Goal: Check status: Check status

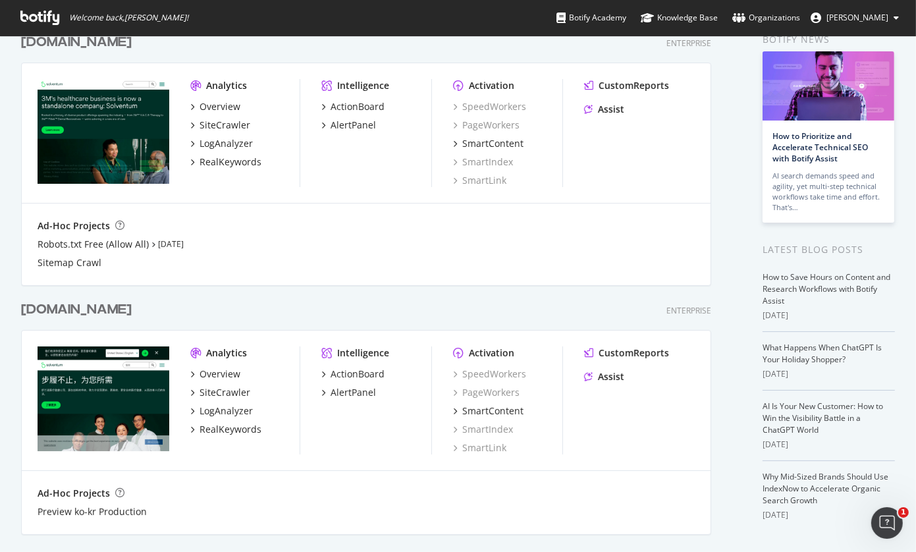
scroll to position [132, 0]
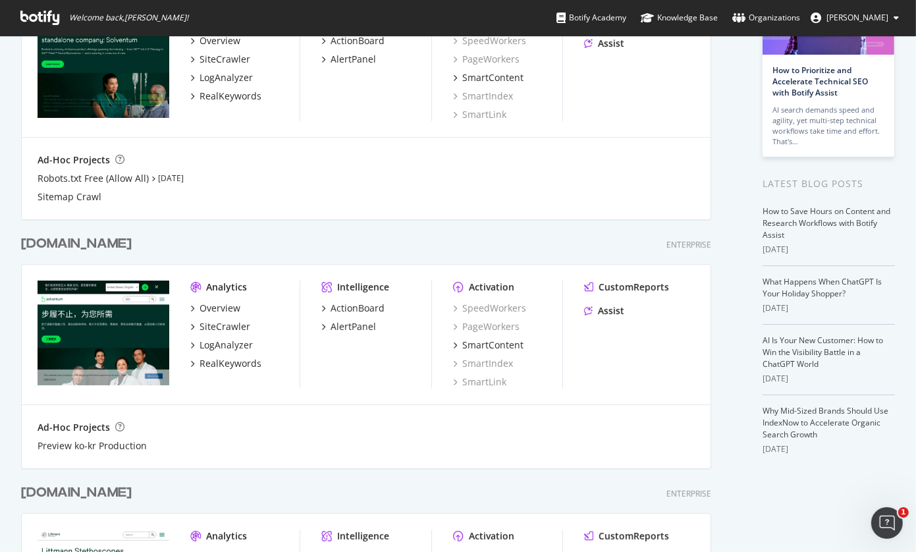
click at [90, 239] on div "[DOMAIN_NAME]" at bounding box center [76, 243] width 111 height 19
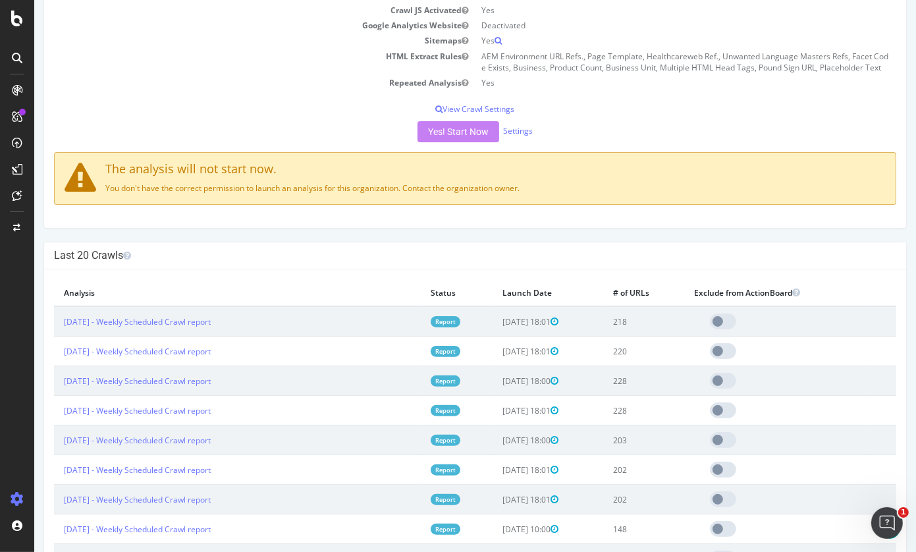
scroll to position [263, 0]
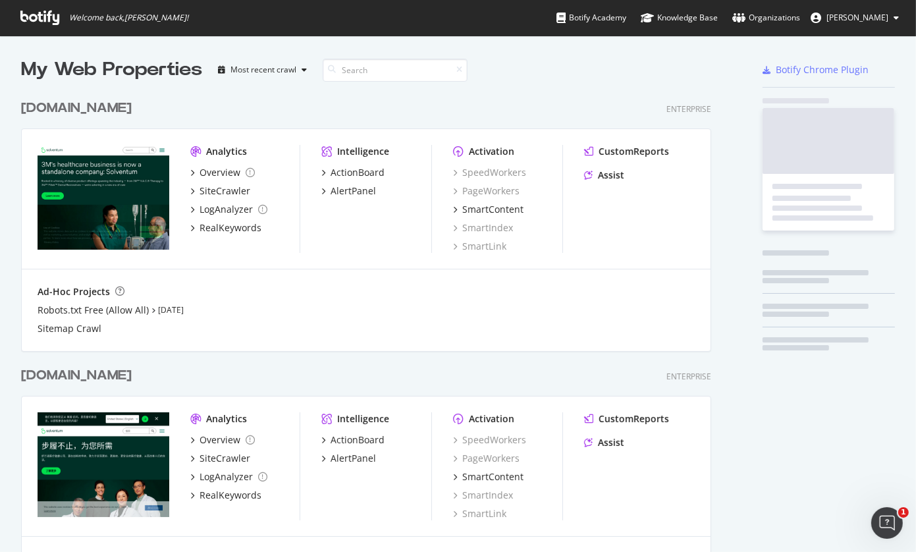
scroll to position [542, 895]
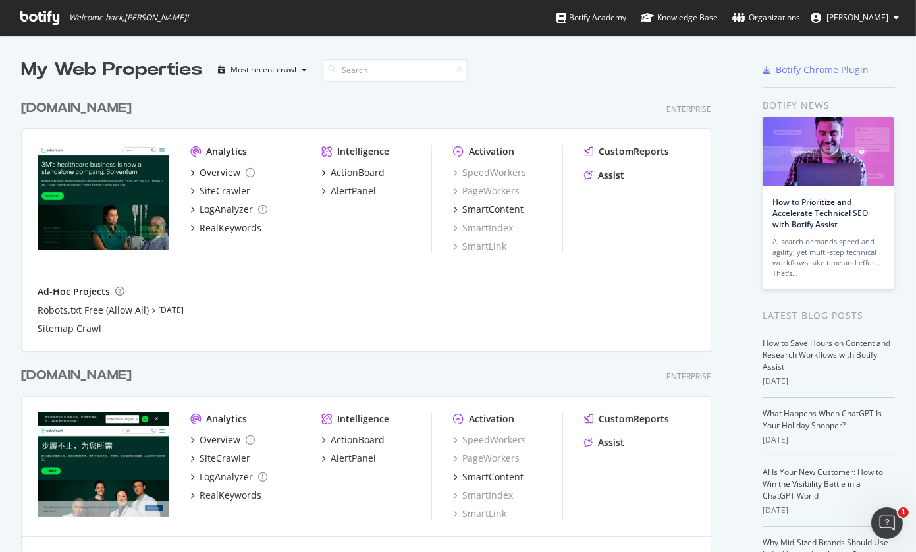
click at [38, 19] on icon at bounding box center [39, 18] width 39 height 14
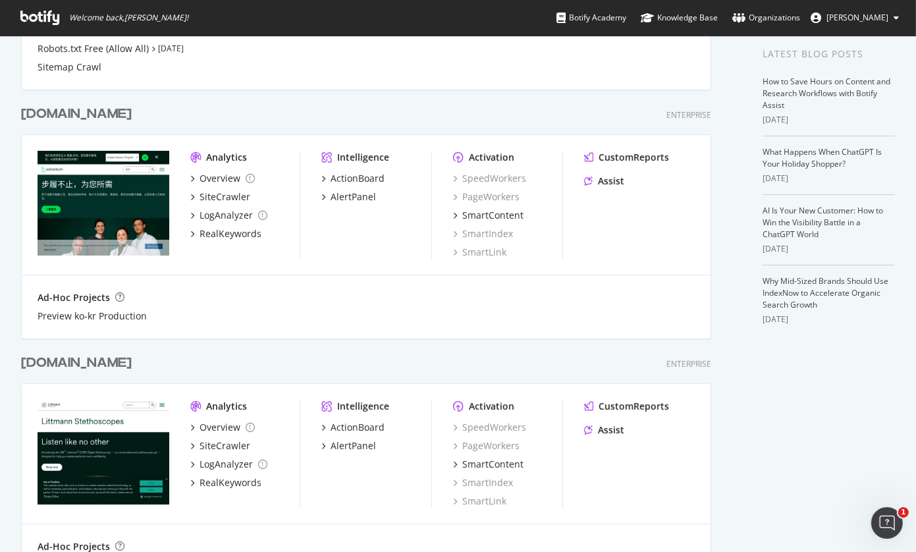
scroll to position [263, 0]
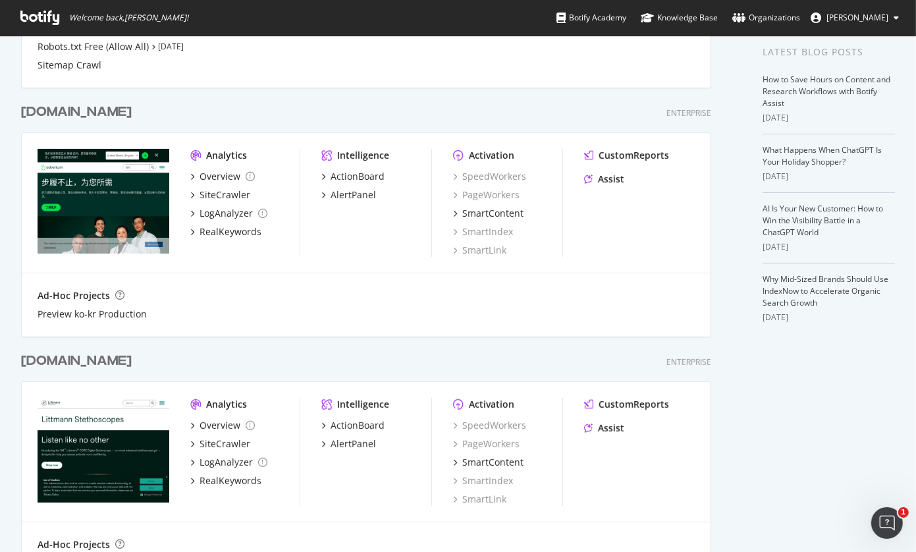
click at [270, 109] on div "[DOMAIN_NAME] Enterprise" at bounding box center [366, 112] width 690 height 19
click at [211, 173] on div "Overview" at bounding box center [220, 176] width 41 height 13
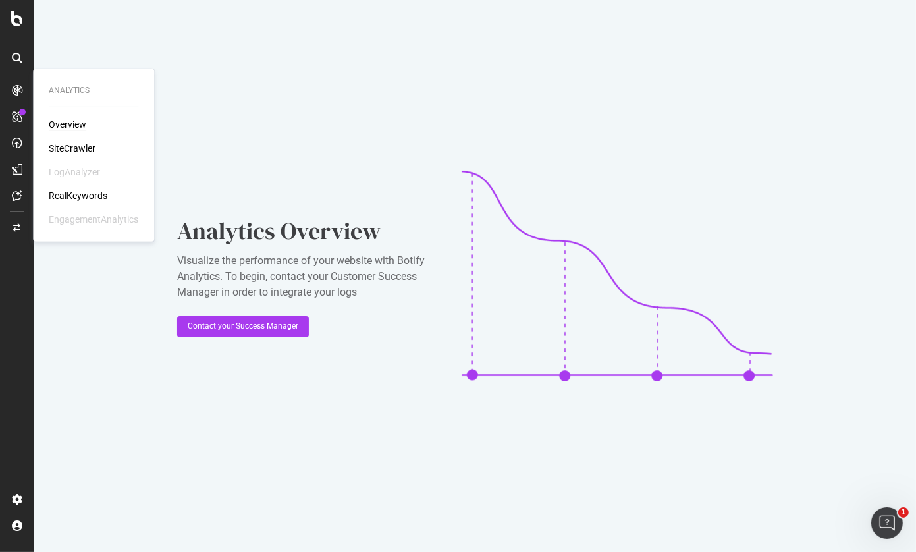
click at [78, 119] on div "Overview" at bounding box center [68, 124] width 38 height 13
click at [71, 147] on div "SiteCrawler" at bounding box center [72, 148] width 47 height 13
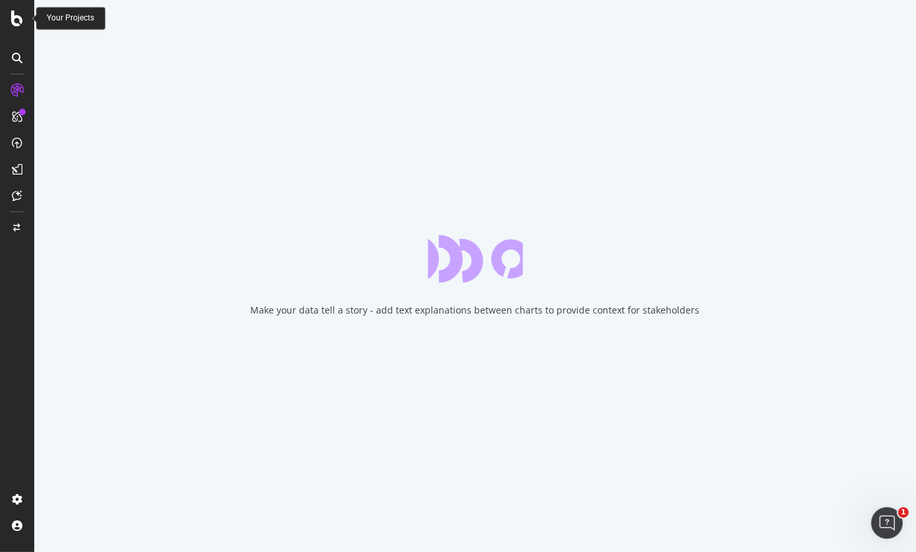
click at [16, 19] on icon at bounding box center [17, 19] width 12 height 16
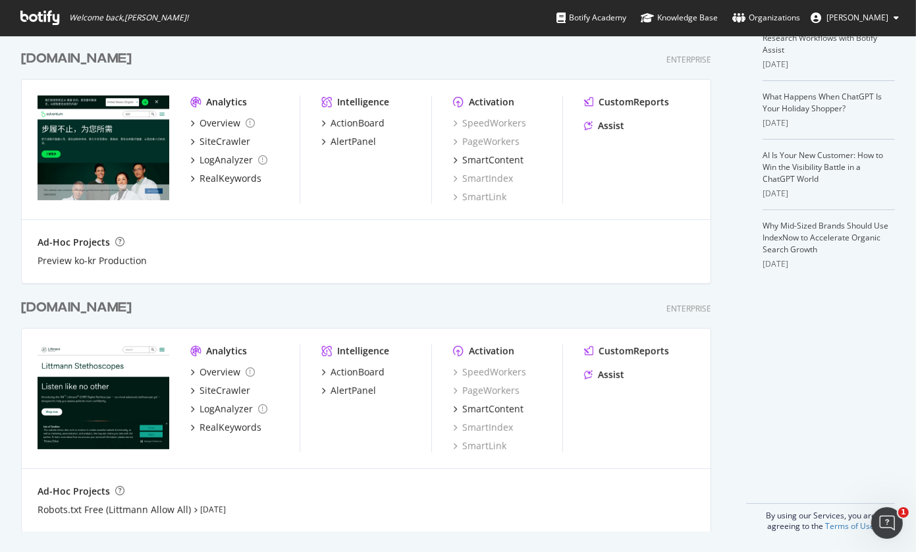
scroll to position [185, 0]
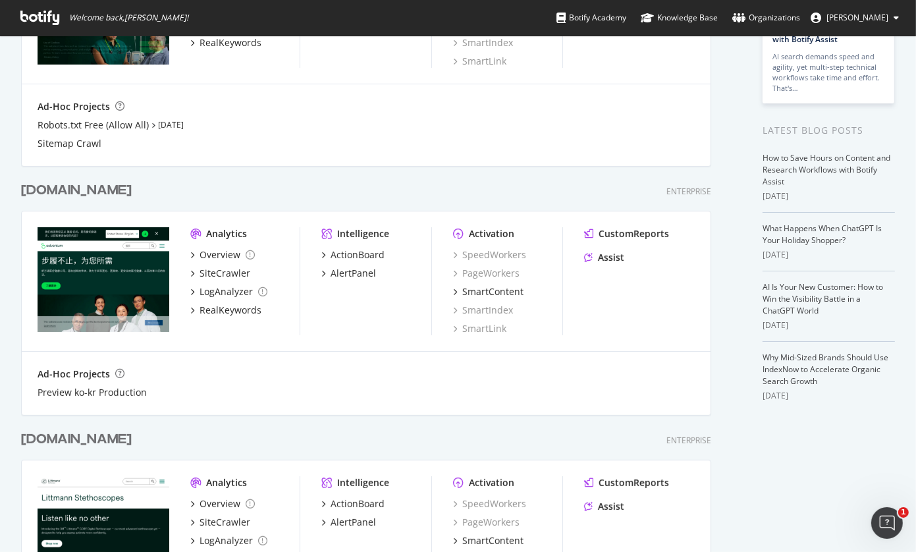
click at [87, 235] on img "grid" at bounding box center [104, 279] width 132 height 105
click at [82, 190] on div "[DOMAIN_NAME]" at bounding box center [76, 190] width 111 height 19
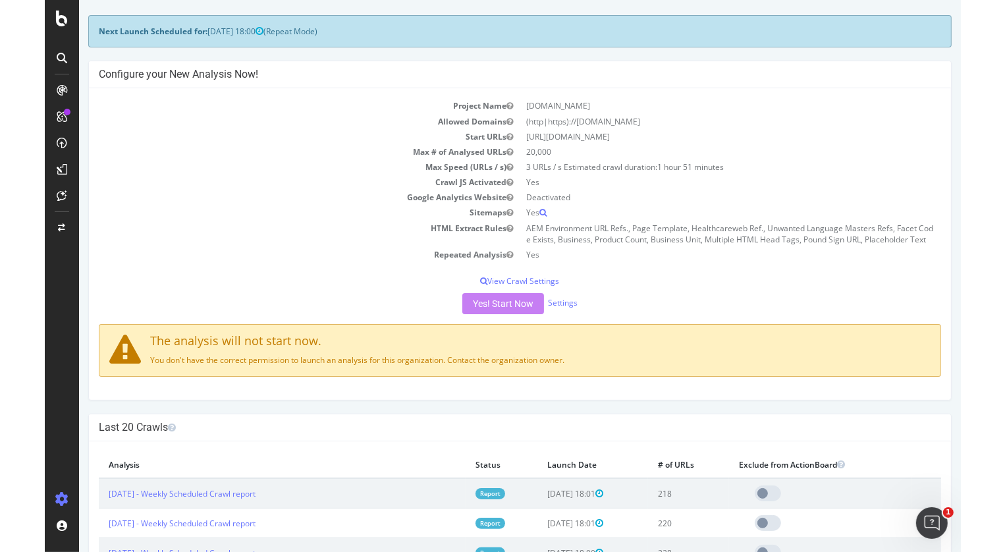
scroll to position [198, 0]
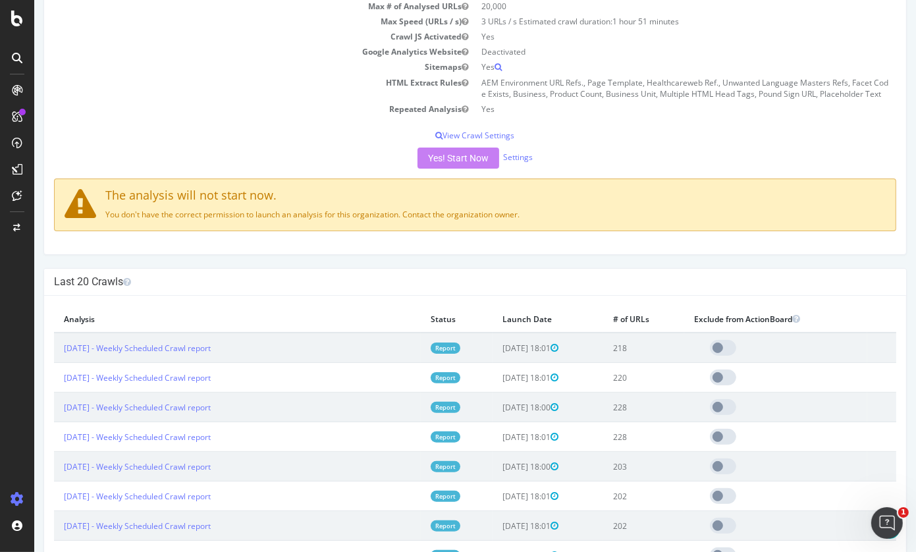
click at [474, 161] on div "Yes! Start Now Settings" at bounding box center [475, 157] width 842 height 21
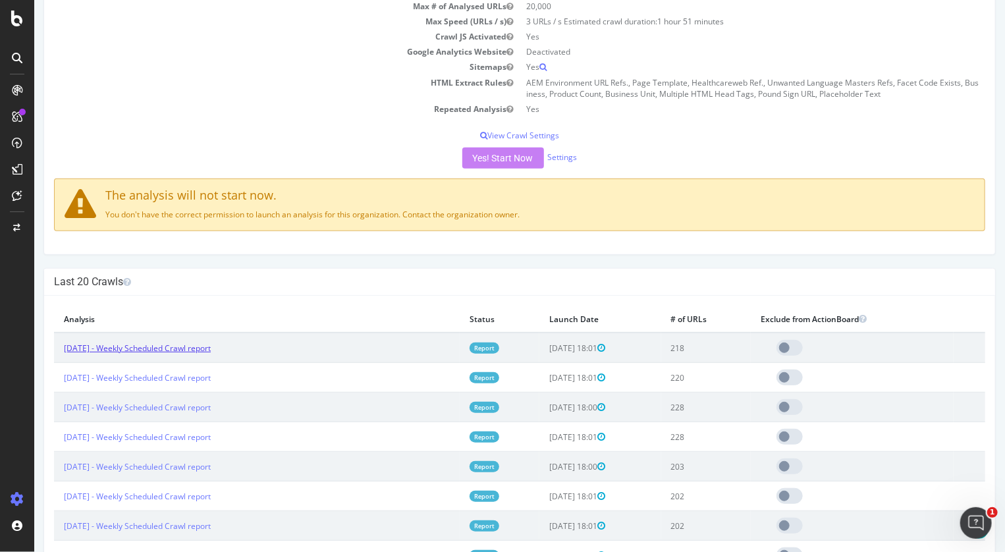
click at [167, 350] on link "[DATE] - Weekly Scheduled Crawl report" at bounding box center [136, 347] width 147 height 11
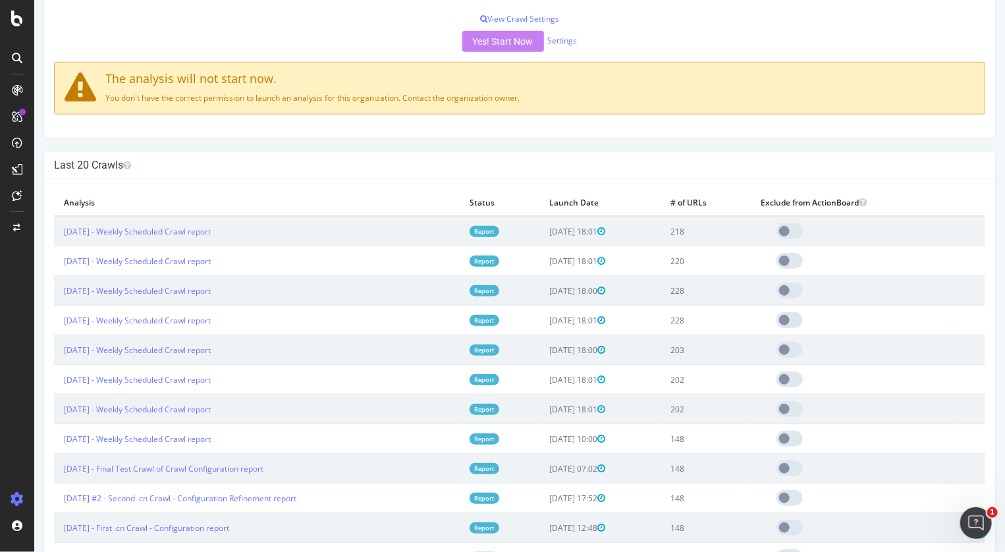
scroll to position [329, 0]
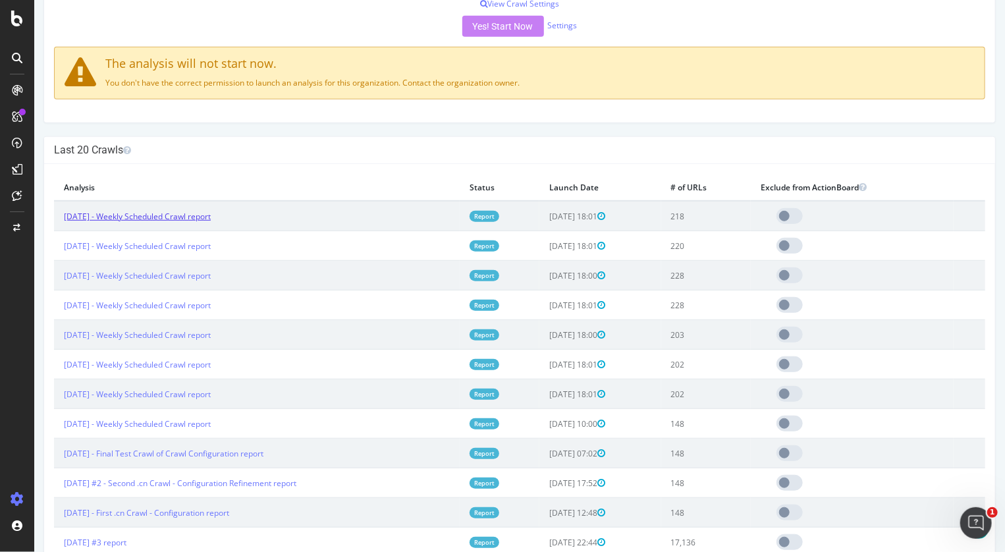
click at [94, 215] on link "[DATE] - Weekly Scheduled Crawl report" at bounding box center [136, 216] width 147 height 11
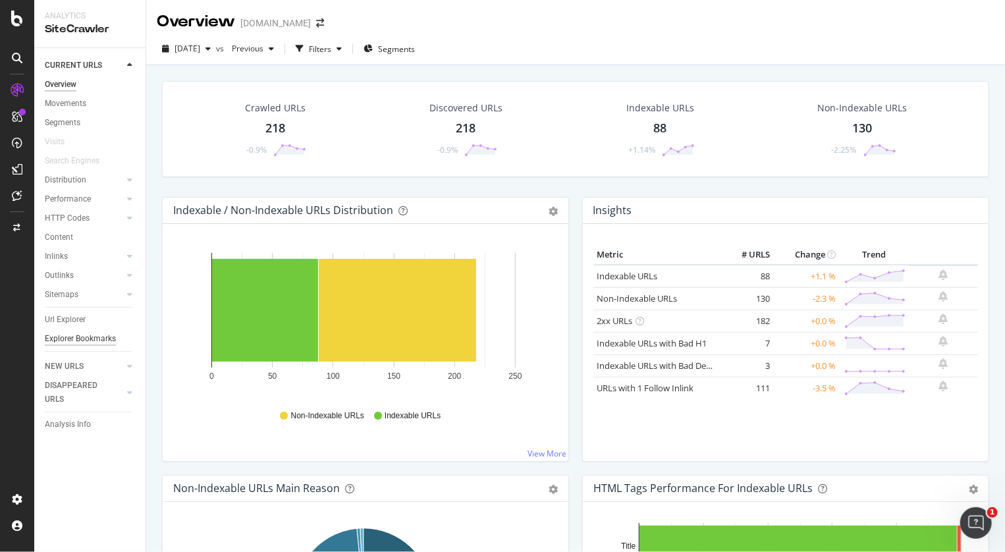
click at [63, 343] on div "Explorer Bookmarks" at bounding box center [80, 339] width 71 height 14
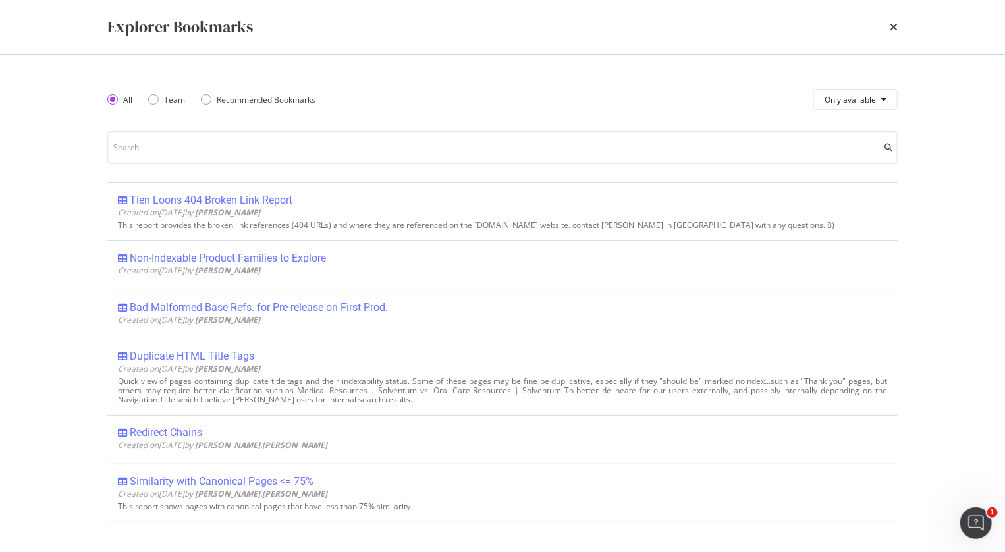
click at [250, 200] on div "Tien Loons 404 Broken Link Report" at bounding box center [211, 200] width 163 height 13
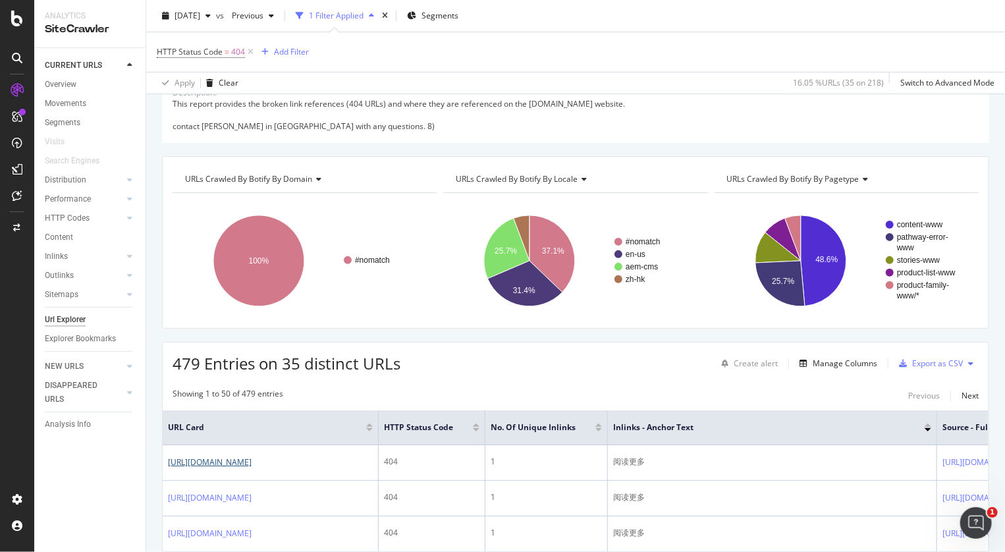
scroll to position [66, 0]
click at [667, 109] on div "This report provides the broken link references (404 URLs) and where they are r…" at bounding box center [576, 116] width 806 height 34
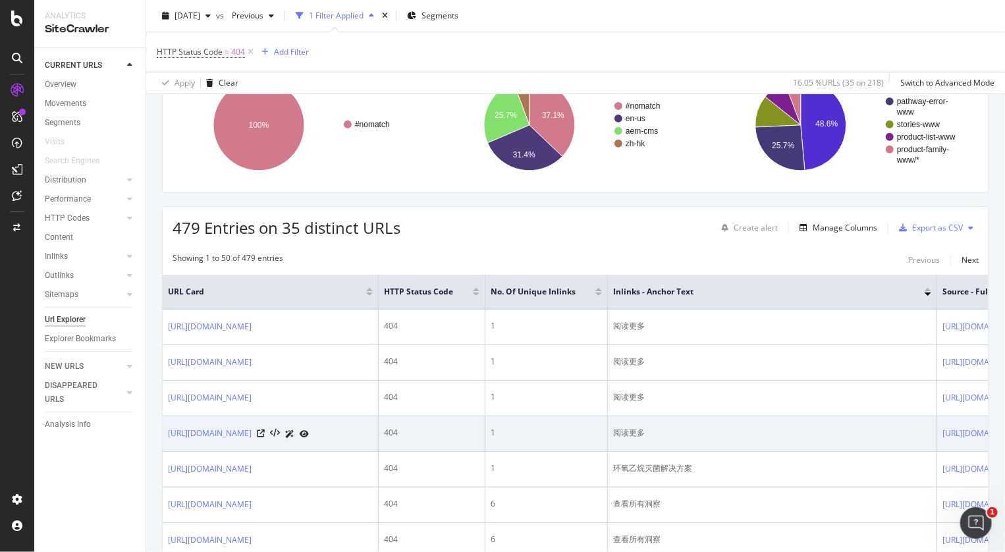
scroll to position [198, 0]
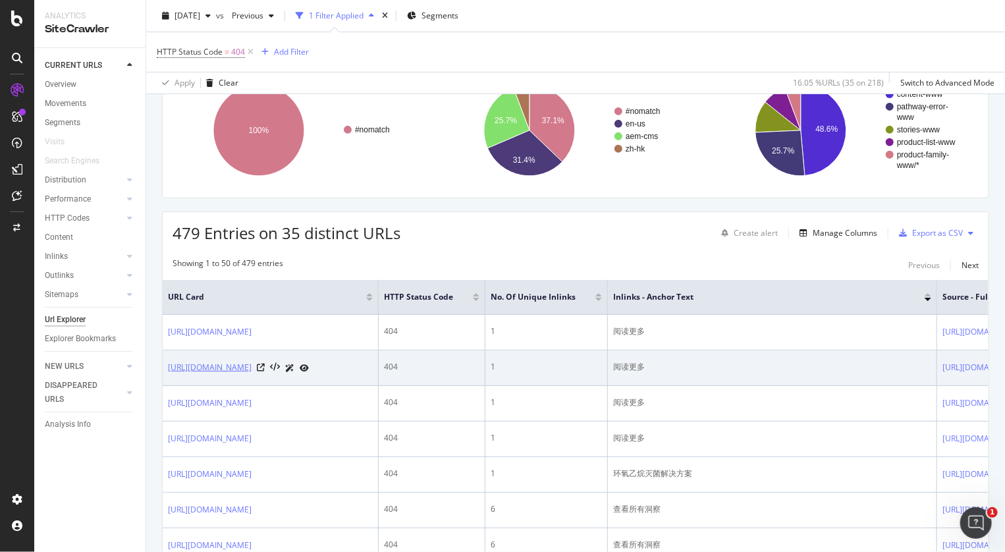
click at [252, 374] on link "[URL][DOMAIN_NAME]" at bounding box center [210, 367] width 84 height 13
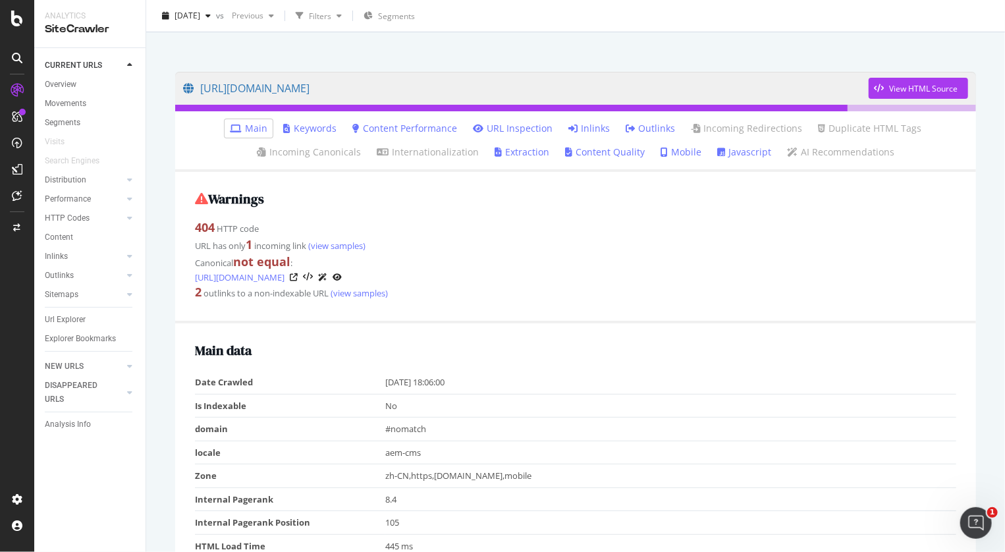
scroll to position [66, 0]
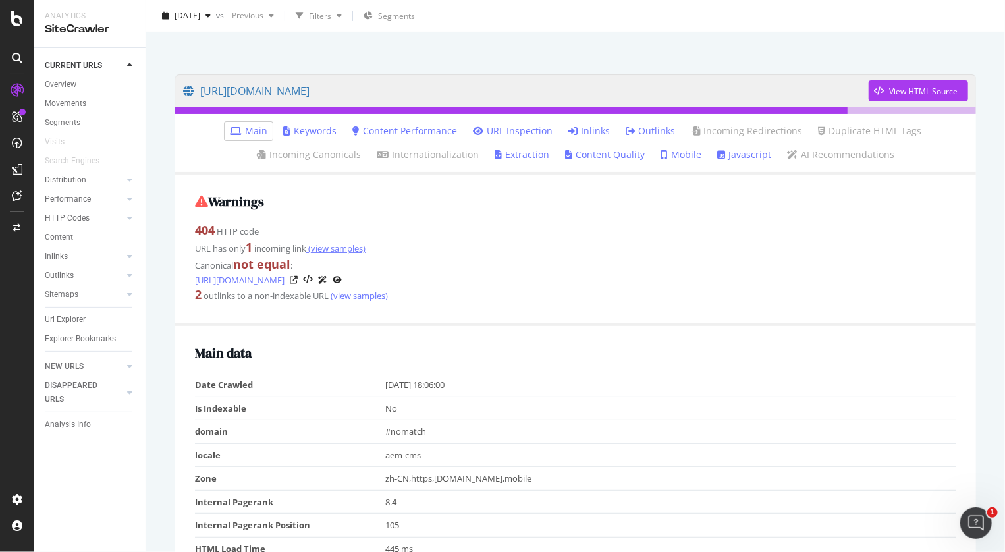
click at [340, 250] on link "(view samples)" at bounding box center [335, 248] width 59 height 12
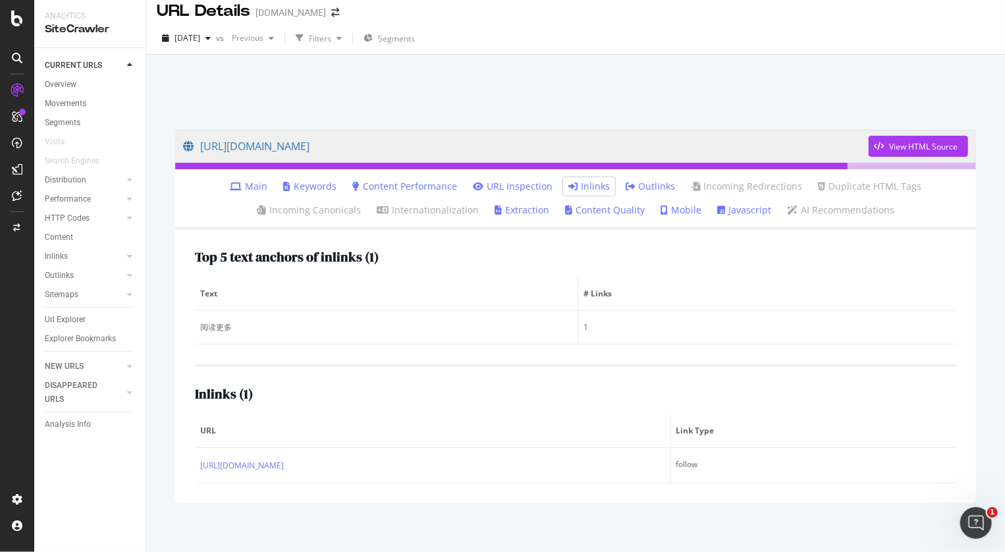
scroll to position [20, 0]
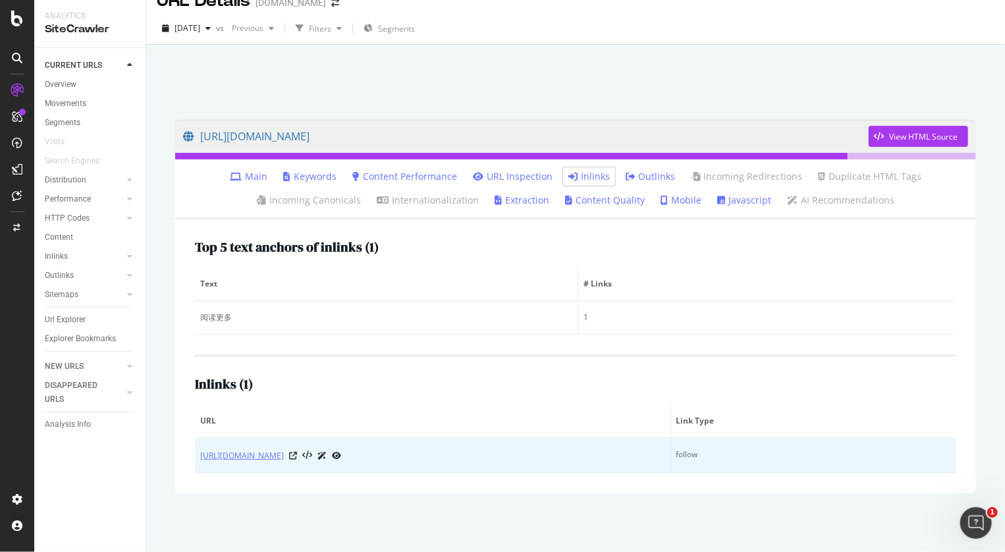
click at [284, 450] on link "[URL][DOMAIN_NAME]" at bounding box center [242, 455] width 84 height 13
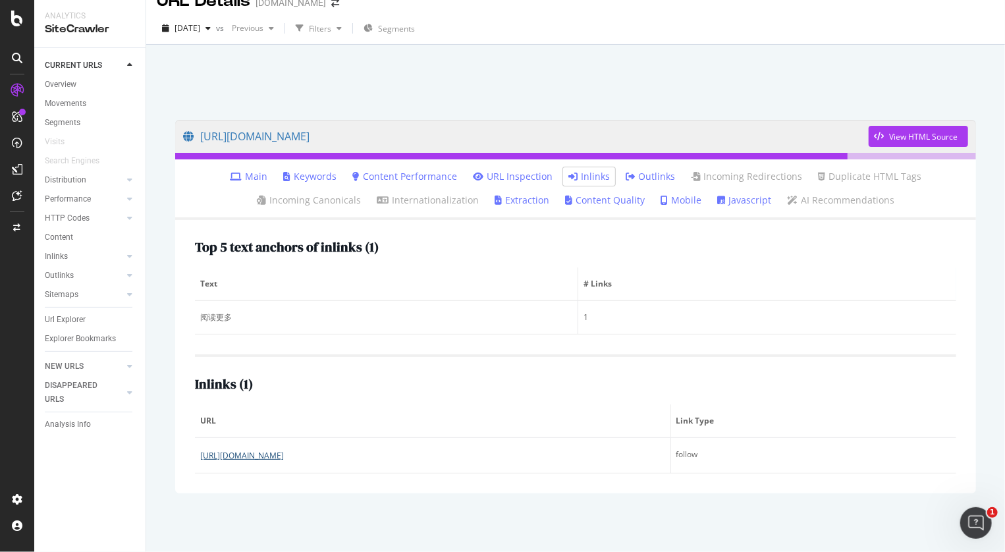
scroll to position [0, 0]
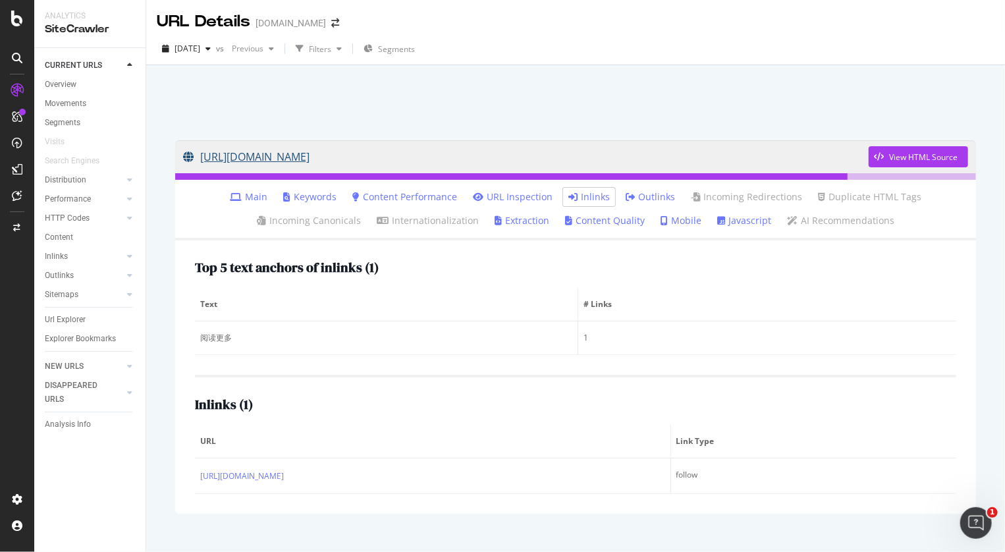
click at [607, 158] on link "[URL][DOMAIN_NAME]" at bounding box center [525, 156] width 685 height 33
